Goal: Task Accomplishment & Management: Manage account settings

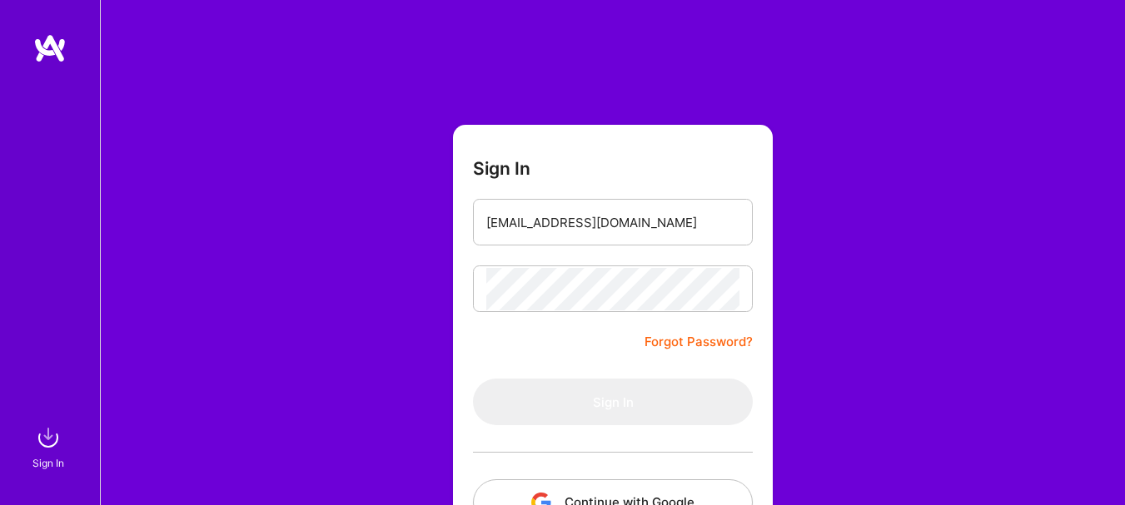
scroll to position [120, 0]
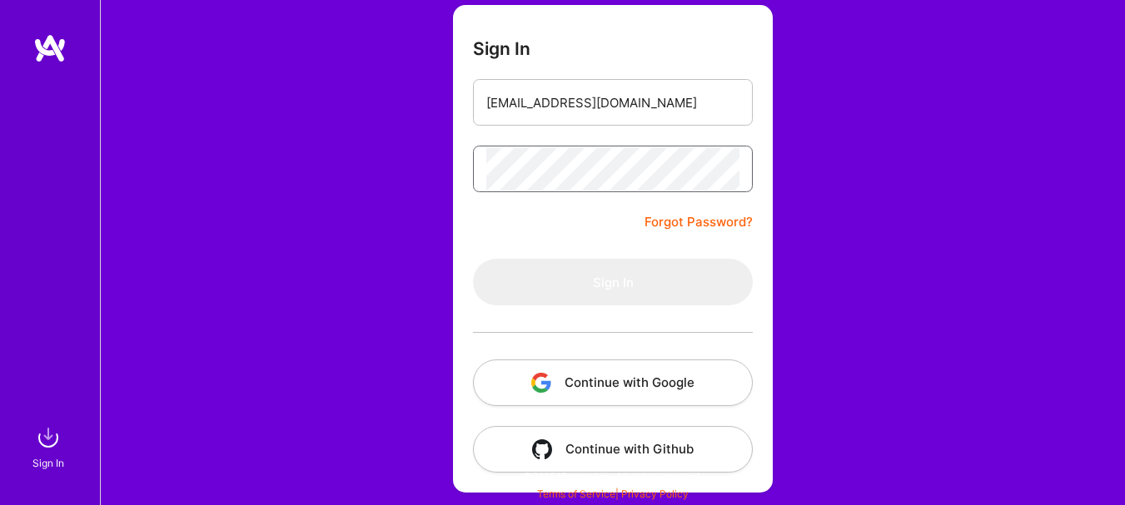
click at [465, 165] on form "Sign In [EMAIL_ADDRESS][DOMAIN_NAME] Forgot Password? Sign In Continue with Goo…" at bounding box center [613, 249] width 320 height 488
click at [530, 115] on input "email" at bounding box center [612, 103] width 253 height 42
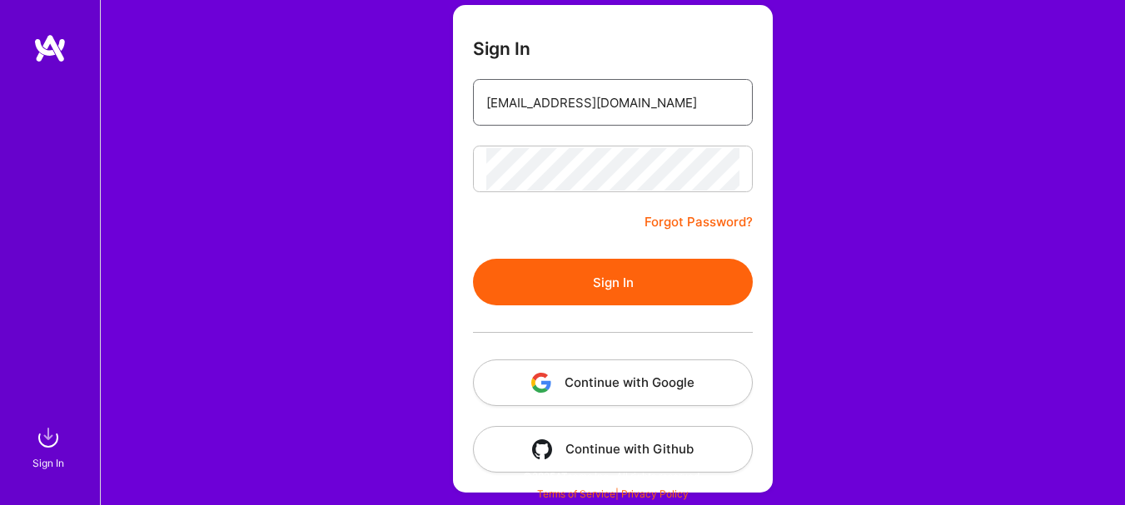
type input "[EMAIL_ADDRESS][DOMAIN_NAME]"
click at [505, 241] on form "Sign In [EMAIL_ADDRESS][DOMAIN_NAME] Forgot Password? Sign In Continue with Goo…" at bounding box center [613, 249] width 320 height 488
click at [591, 286] on button "Sign In" at bounding box center [613, 282] width 280 height 47
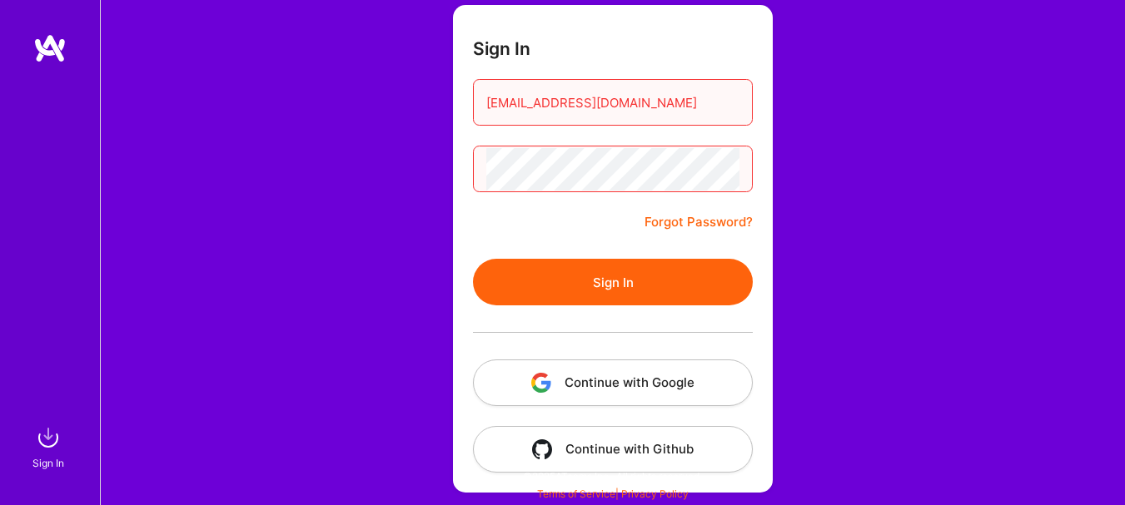
click at [574, 365] on button "Continue with Google" at bounding box center [613, 383] width 280 height 47
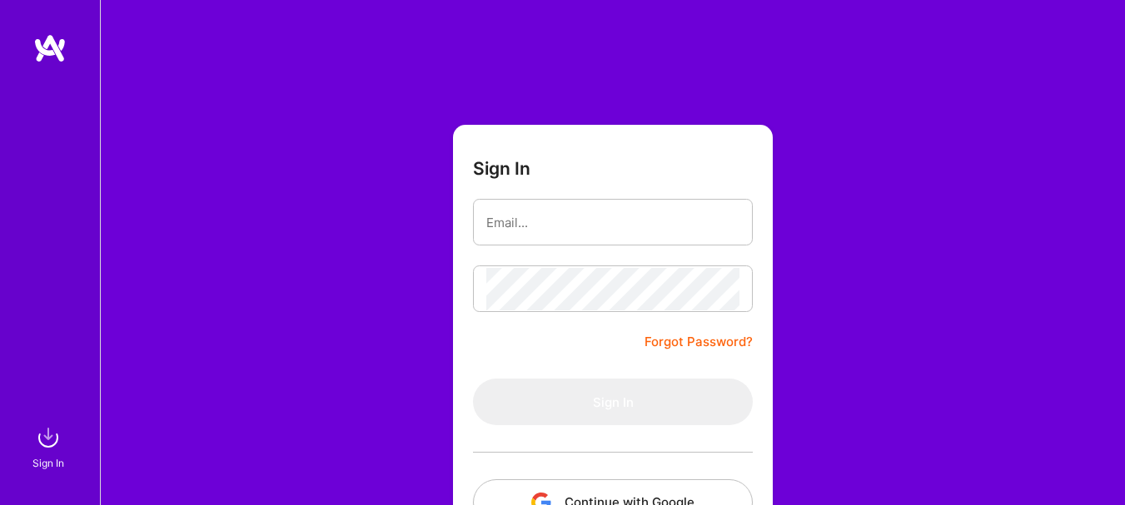
scroll to position [120, 0]
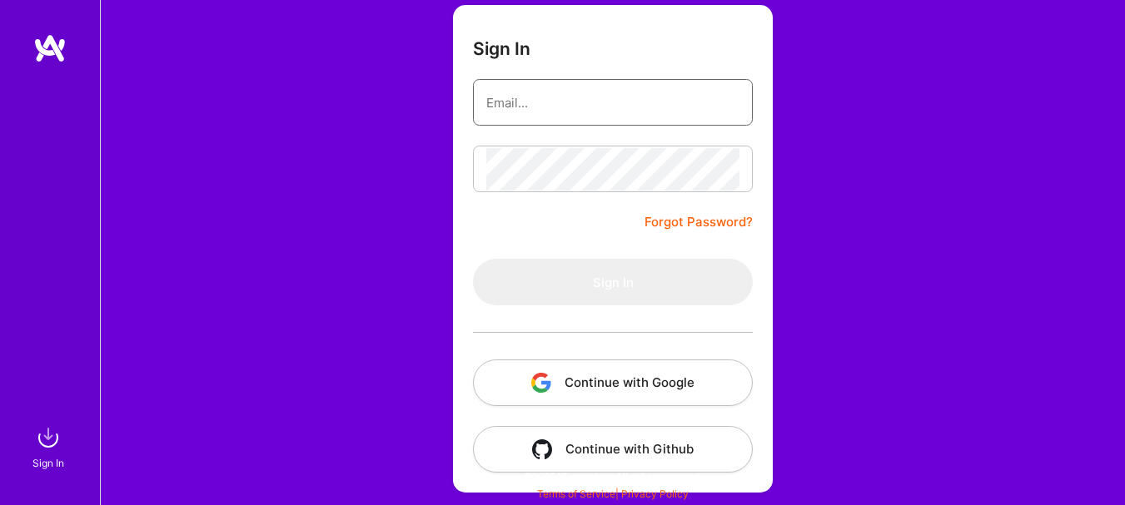
type input "[EMAIL_ADDRESS][DOMAIN_NAME]"
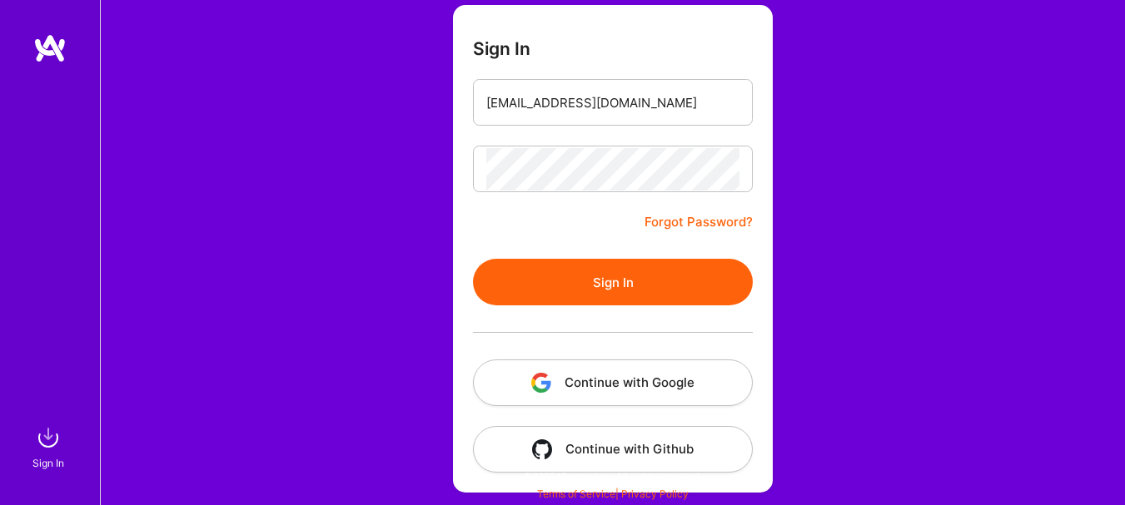
click at [600, 400] on button "Continue with Google" at bounding box center [613, 383] width 280 height 47
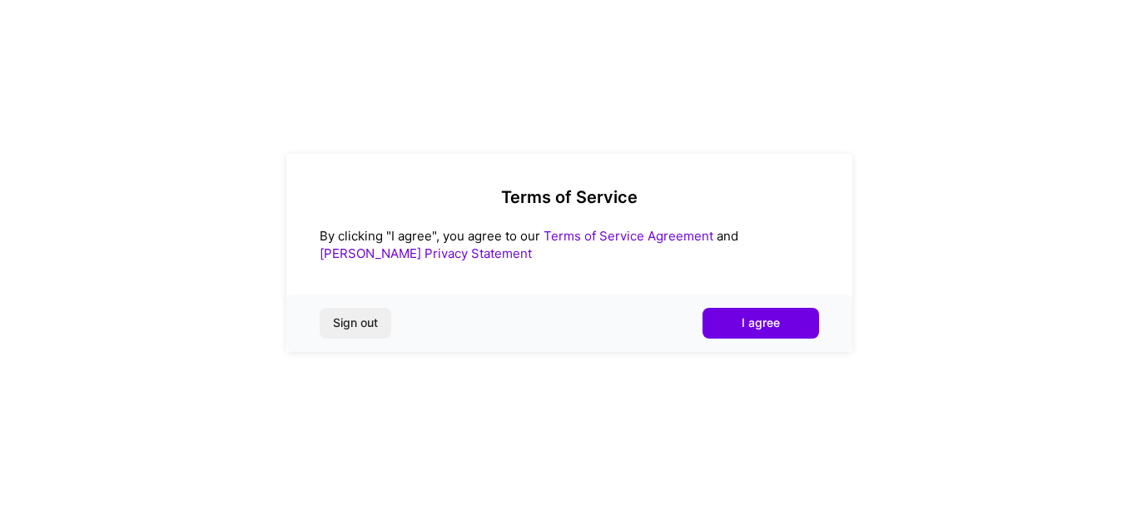
scroll to position [0, 0]
